Goal: Task Accomplishment & Management: Manage account settings

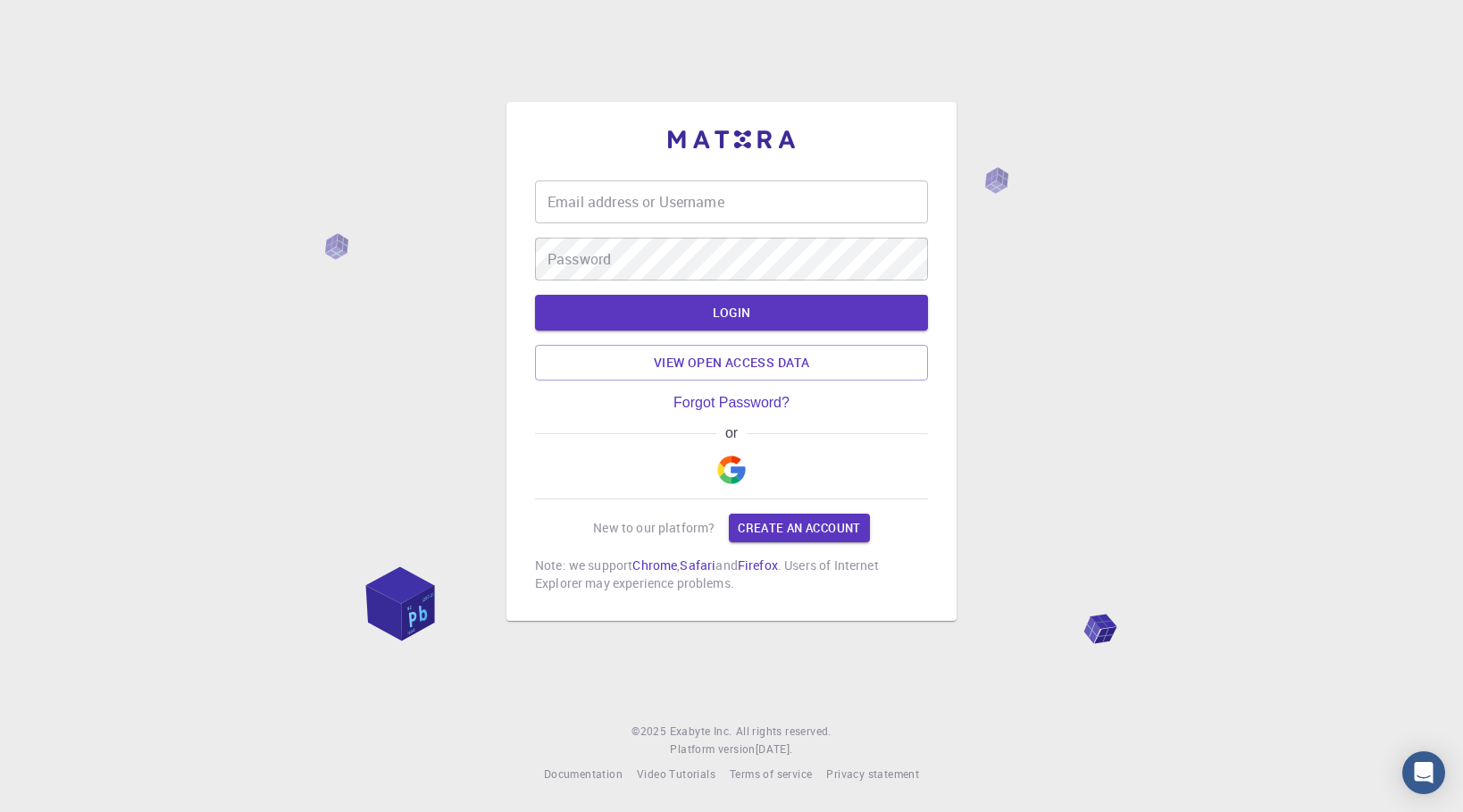
click at [728, 476] on img "button" at bounding box center [731, 469] width 29 height 29
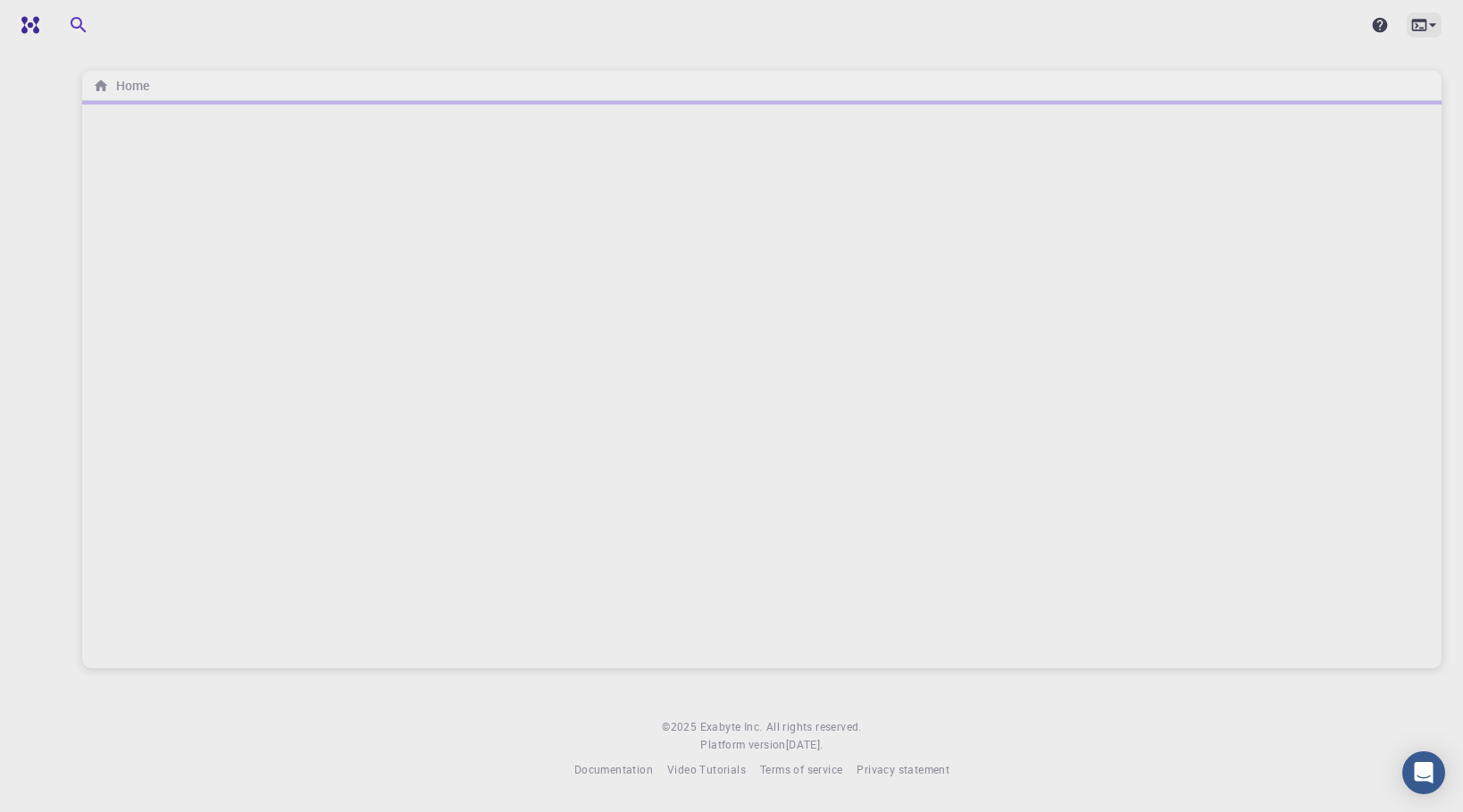
click at [1427, 25] on icon at bounding box center [1432, 24] width 18 height 18
click at [1098, 33] on div at bounding box center [731, 406] width 1463 height 812
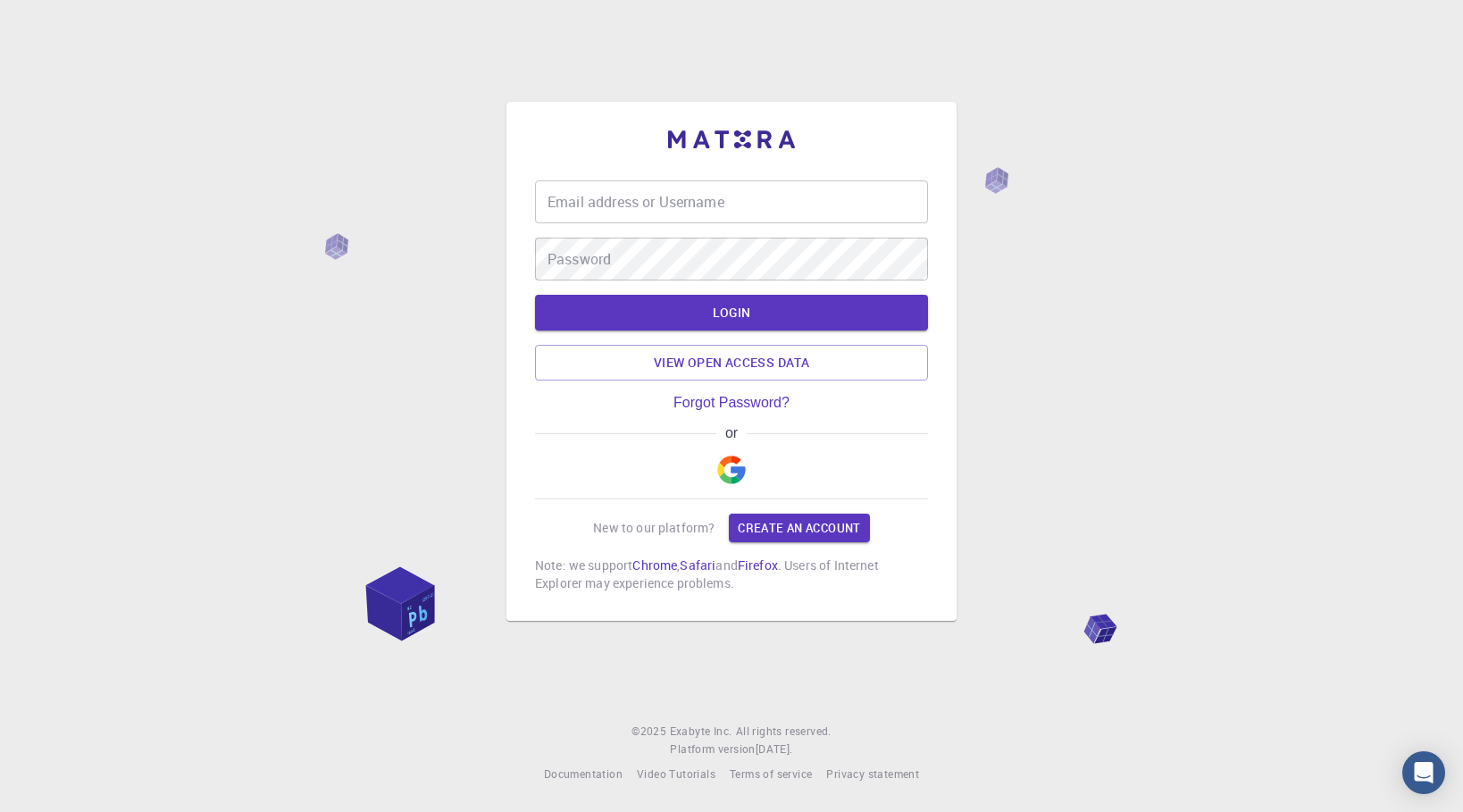
click at [629, 193] on input "Email address or Username" at bounding box center [731, 202] width 393 height 43
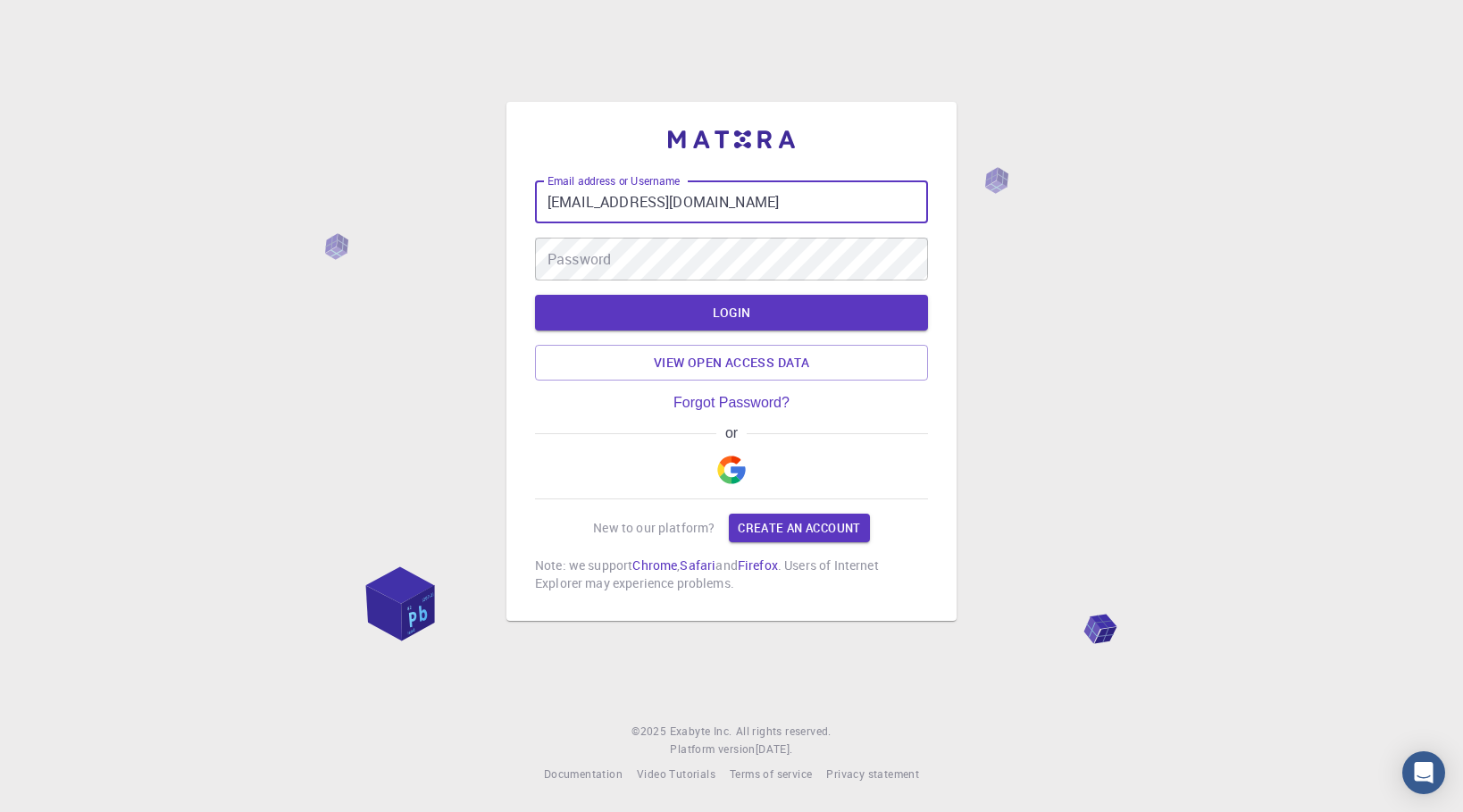
type input "[EMAIL_ADDRESS][DOMAIN_NAME]"
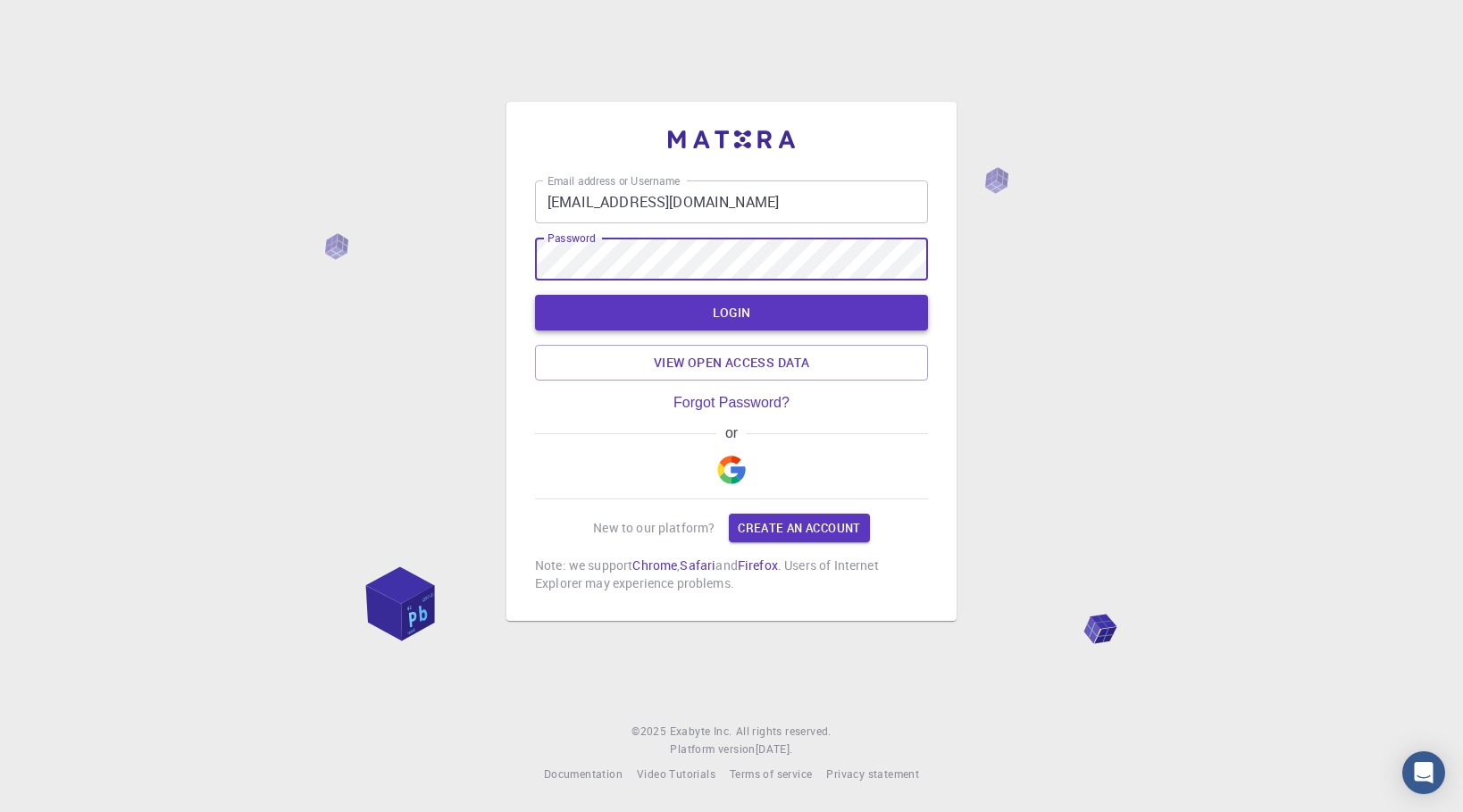
click at [775, 317] on button "LOGIN" at bounding box center [731, 312] width 393 height 36
